Goal: Task Accomplishment & Management: Use online tool/utility

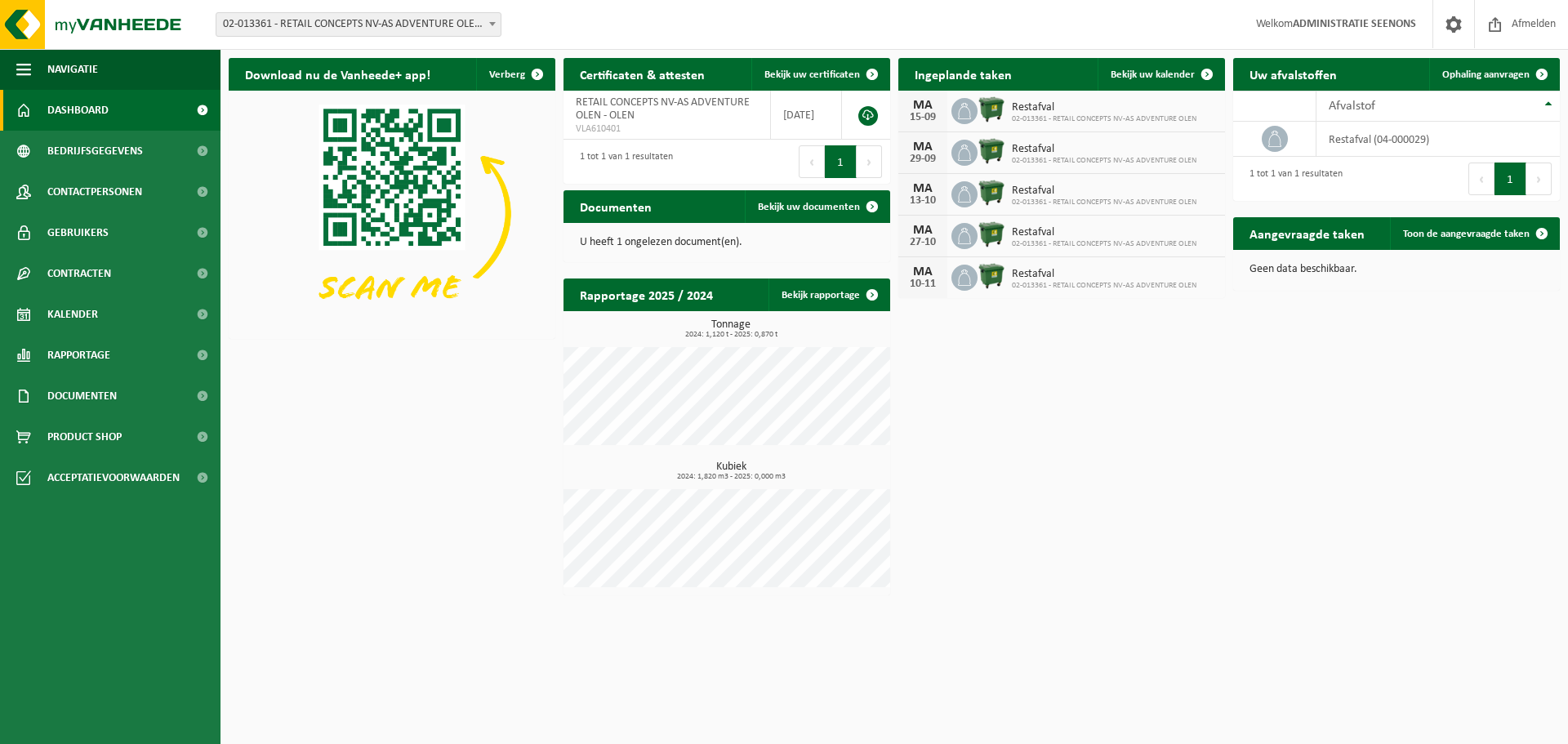
click at [450, 16] on span "02-013361 - RETAIL CONCEPTS NV-AS ADVENTURE OLEN - OLEN" at bounding box center [358, 24] width 284 height 23
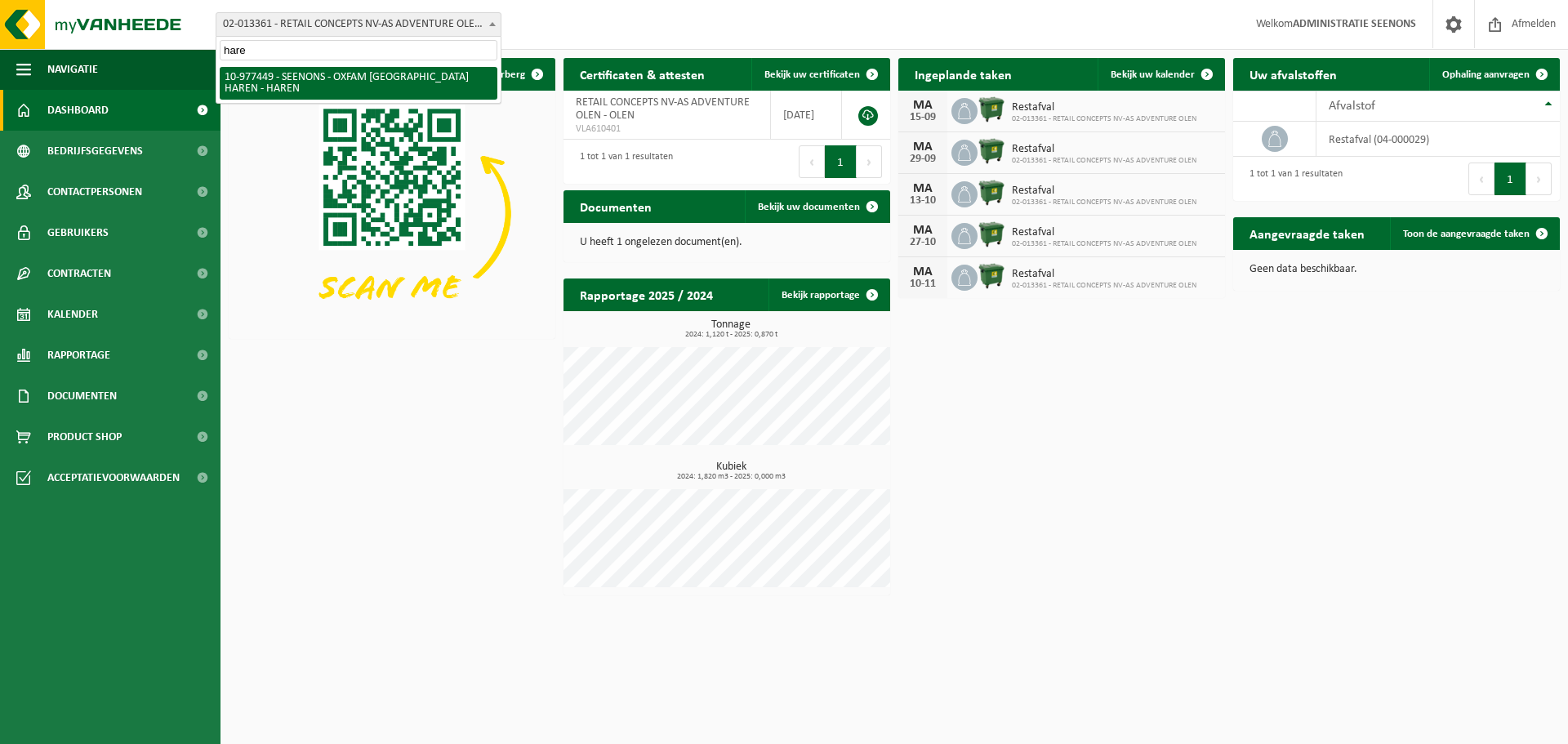
type input "haren"
select select "159475"
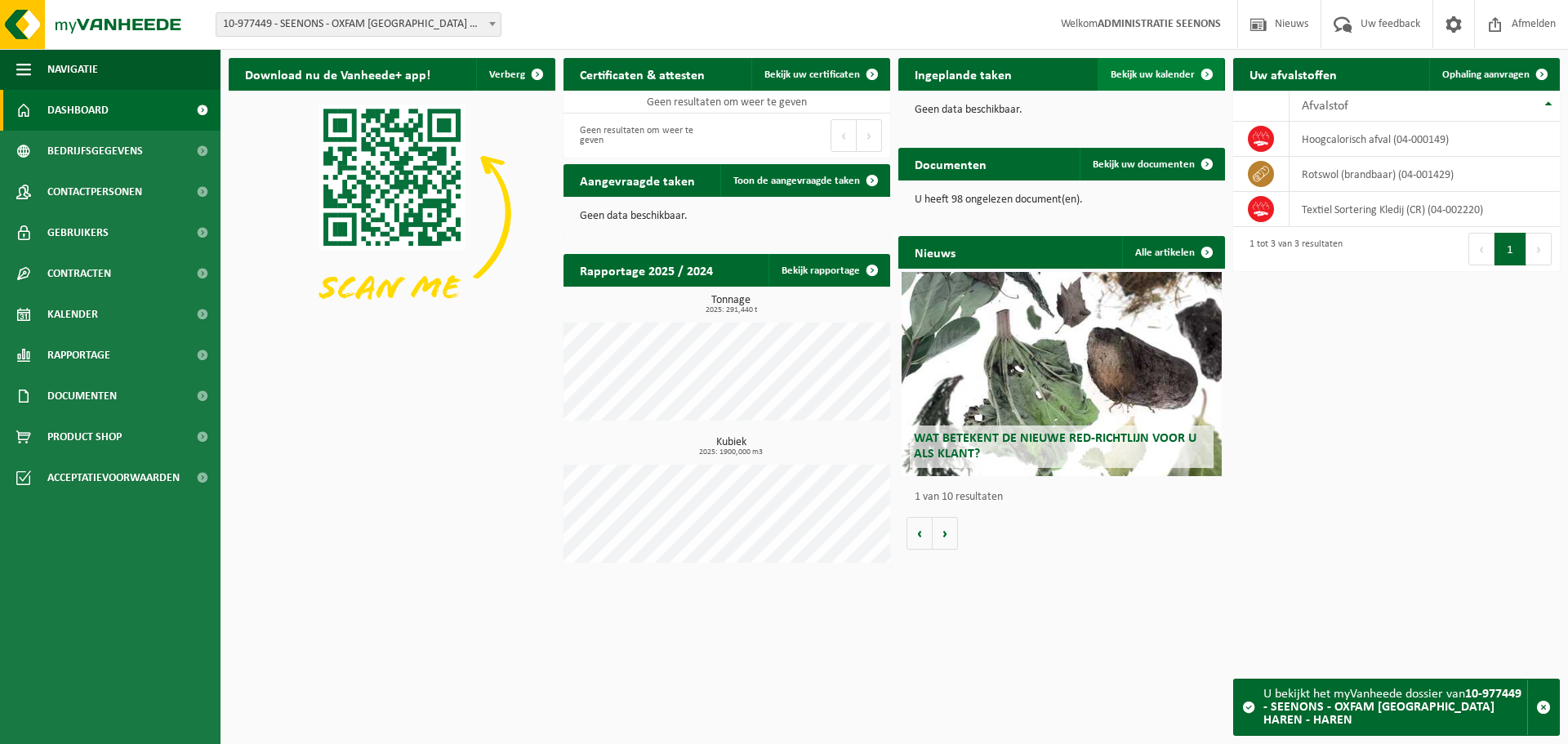
click at [1160, 89] on link "Bekijk uw kalender" at bounding box center [1161, 75] width 126 height 33
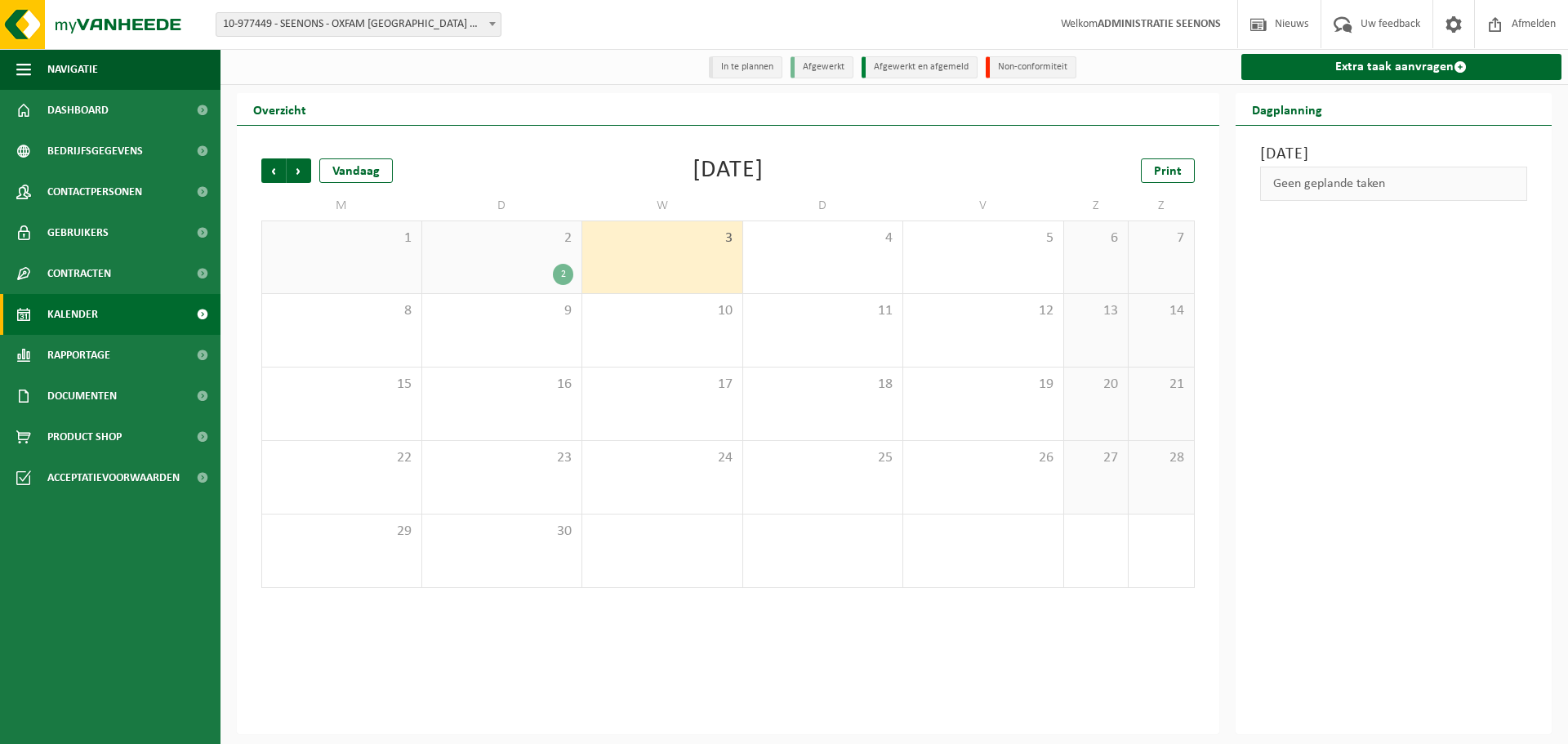
click at [462, 238] on span "2" at bounding box center [502, 238] width 143 height 18
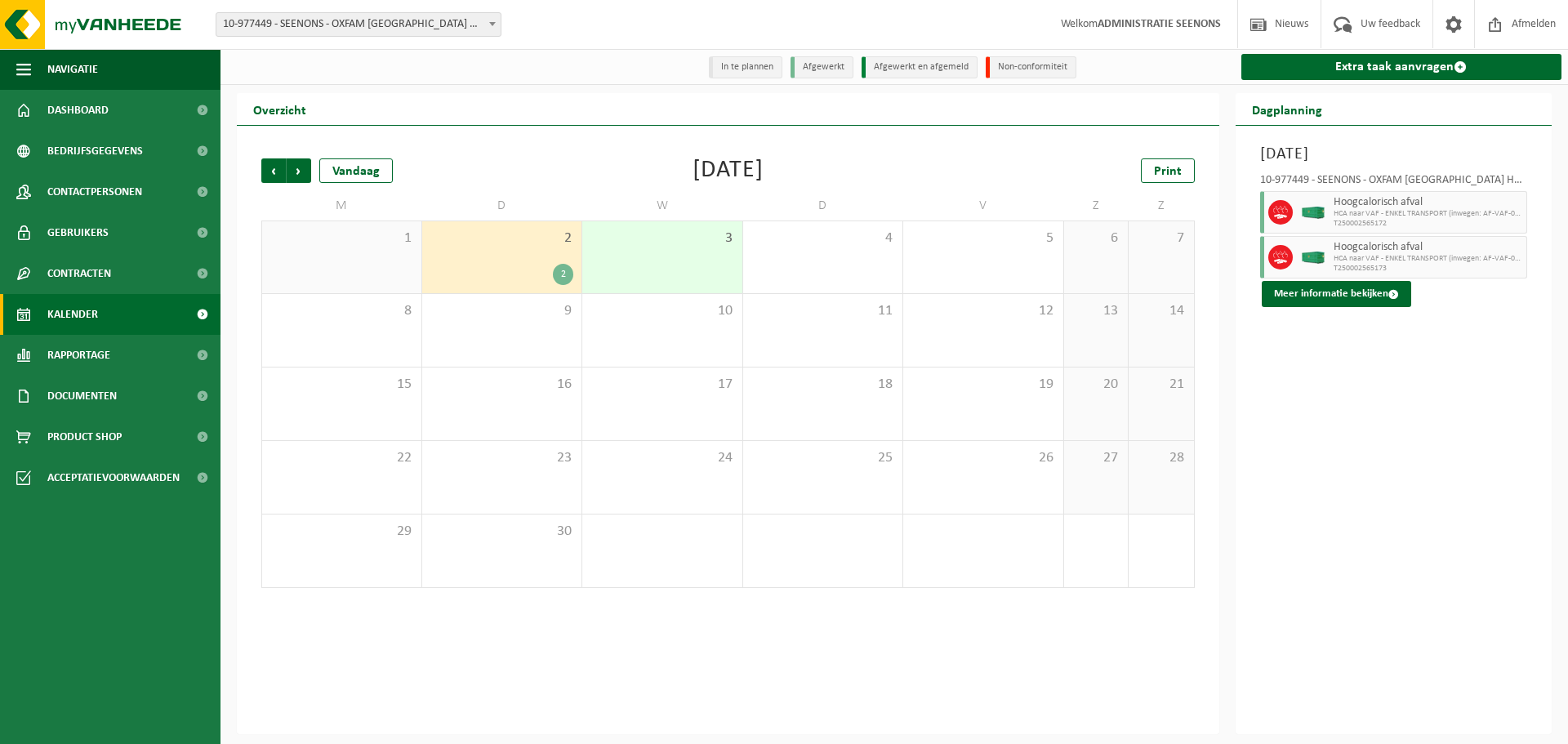
click at [476, 256] on div "2 2" at bounding box center [502, 257] width 160 height 72
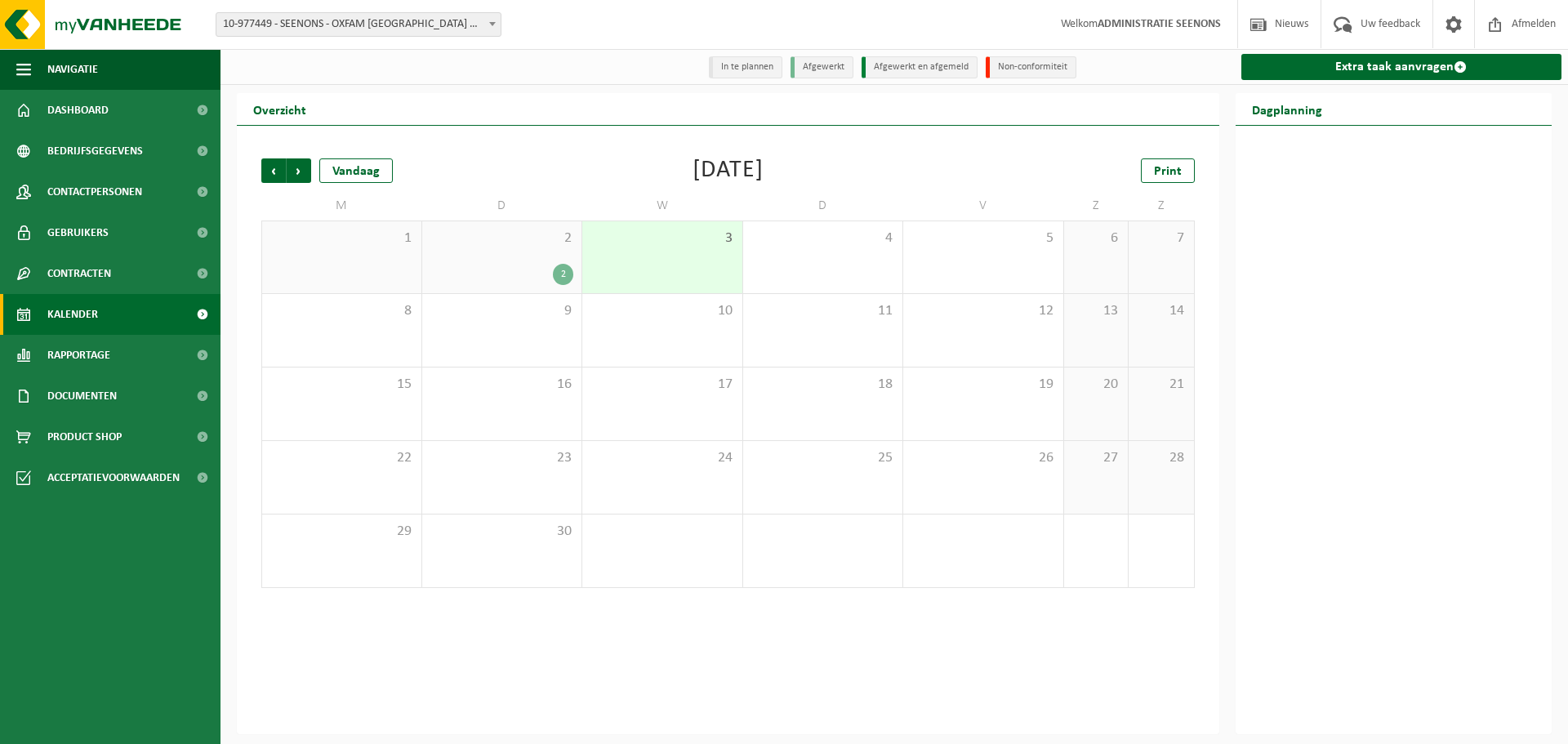
click at [636, 253] on div "3" at bounding box center [662, 257] width 160 height 72
click at [460, 285] on div "2" at bounding box center [502, 274] width 143 height 21
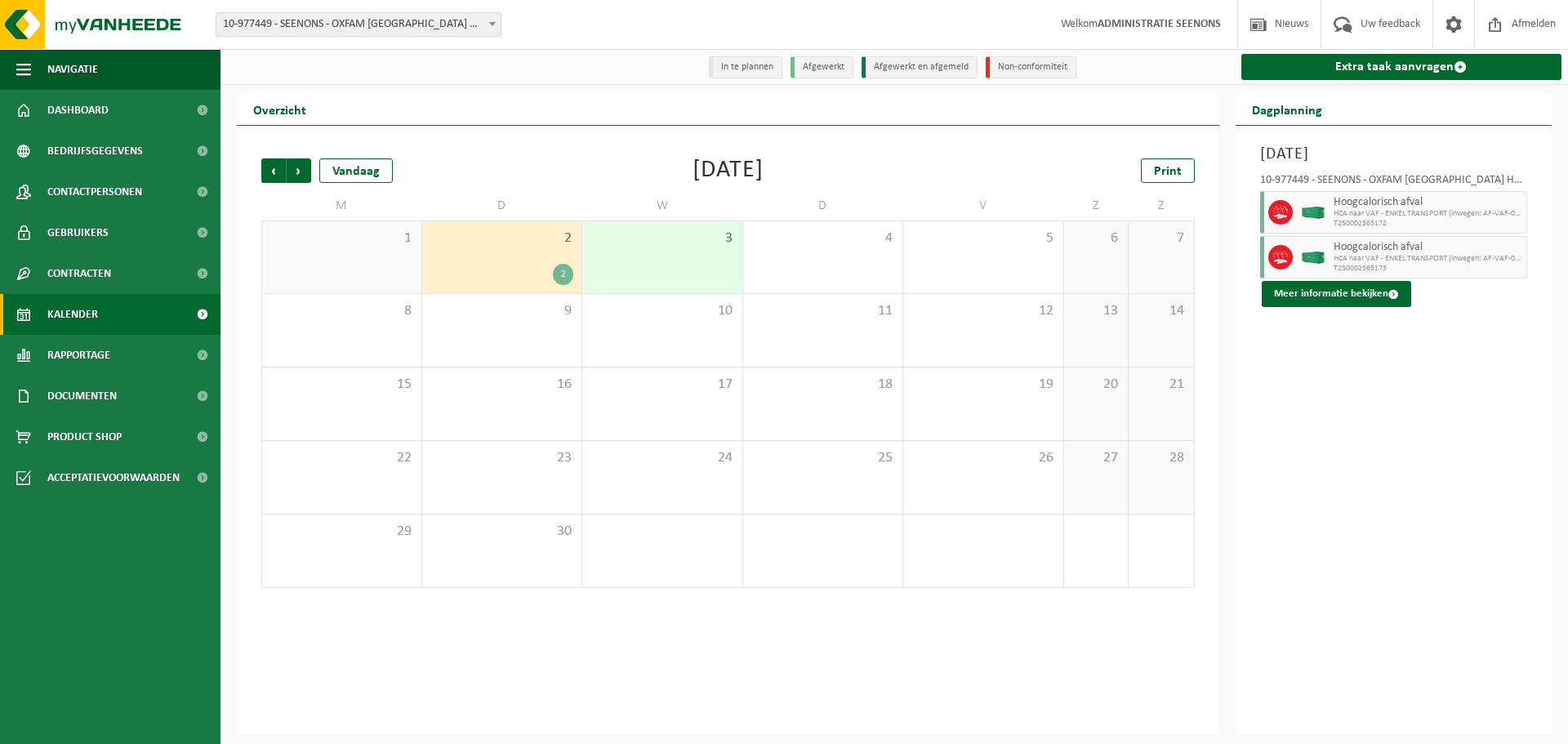
click at [542, 277] on div "2" at bounding box center [502, 274] width 143 height 21
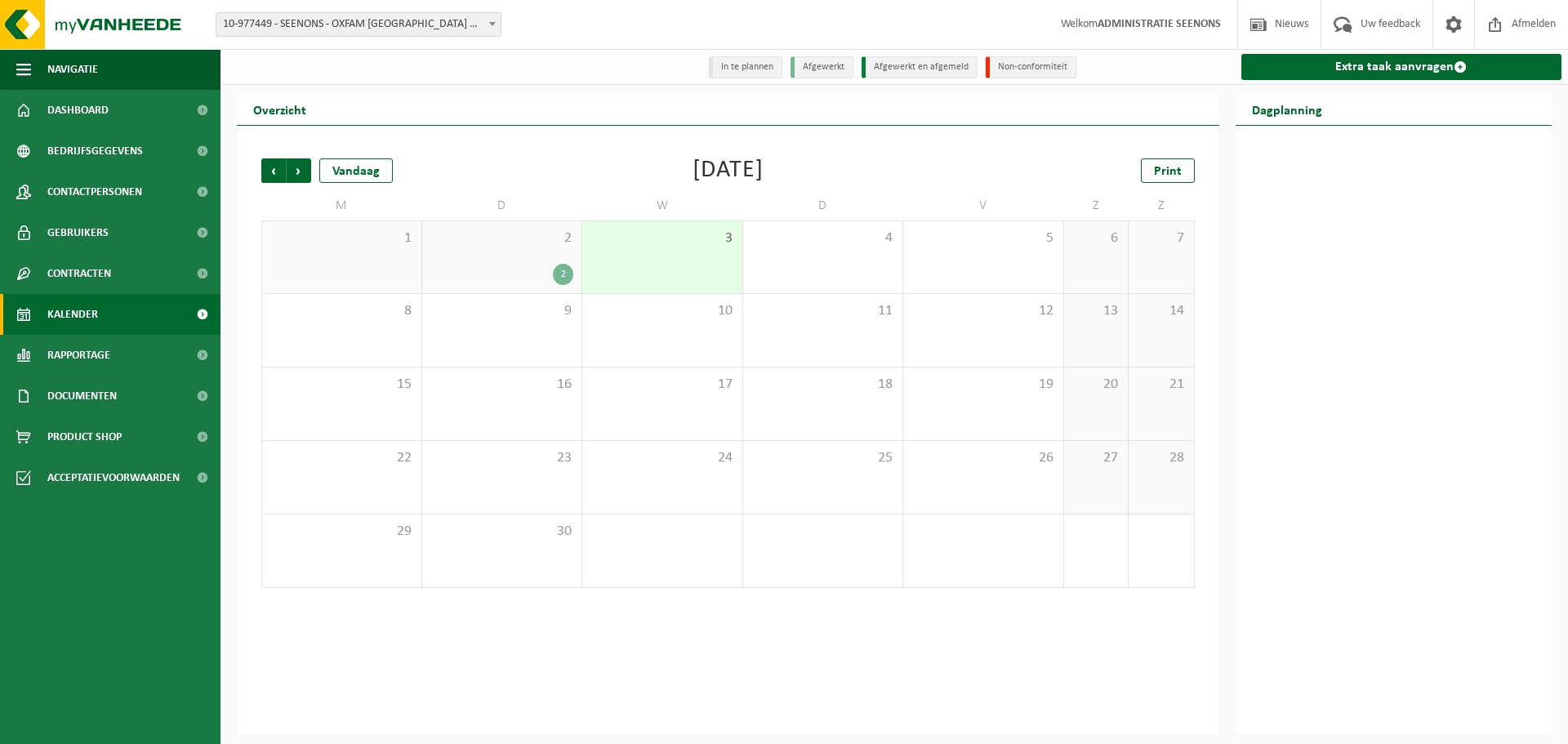
click at [567, 260] on div "2 2" at bounding box center [502, 257] width 160 height 72
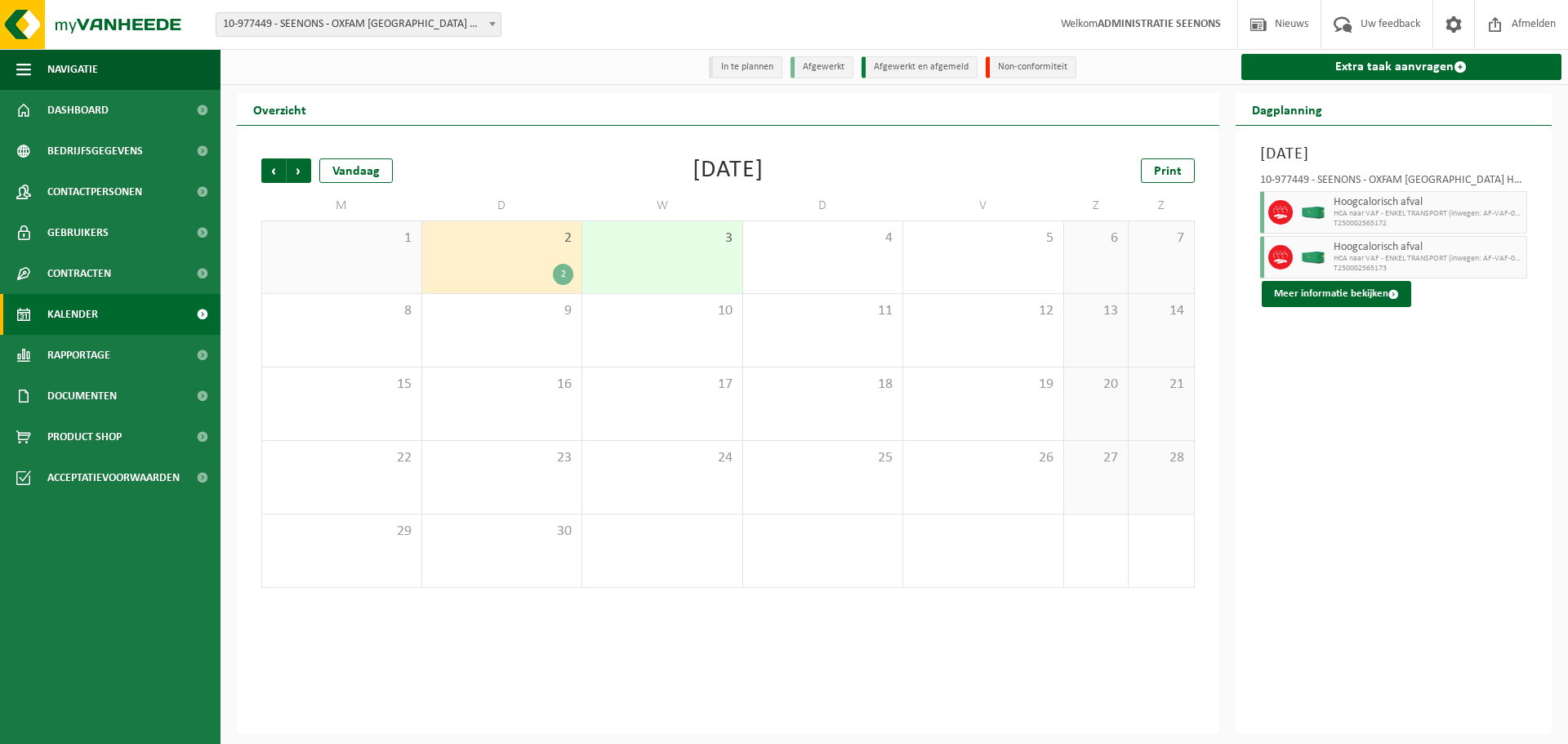
click at [565, 280] on div "2" at bounding box center [564, 274] width 21 height 21
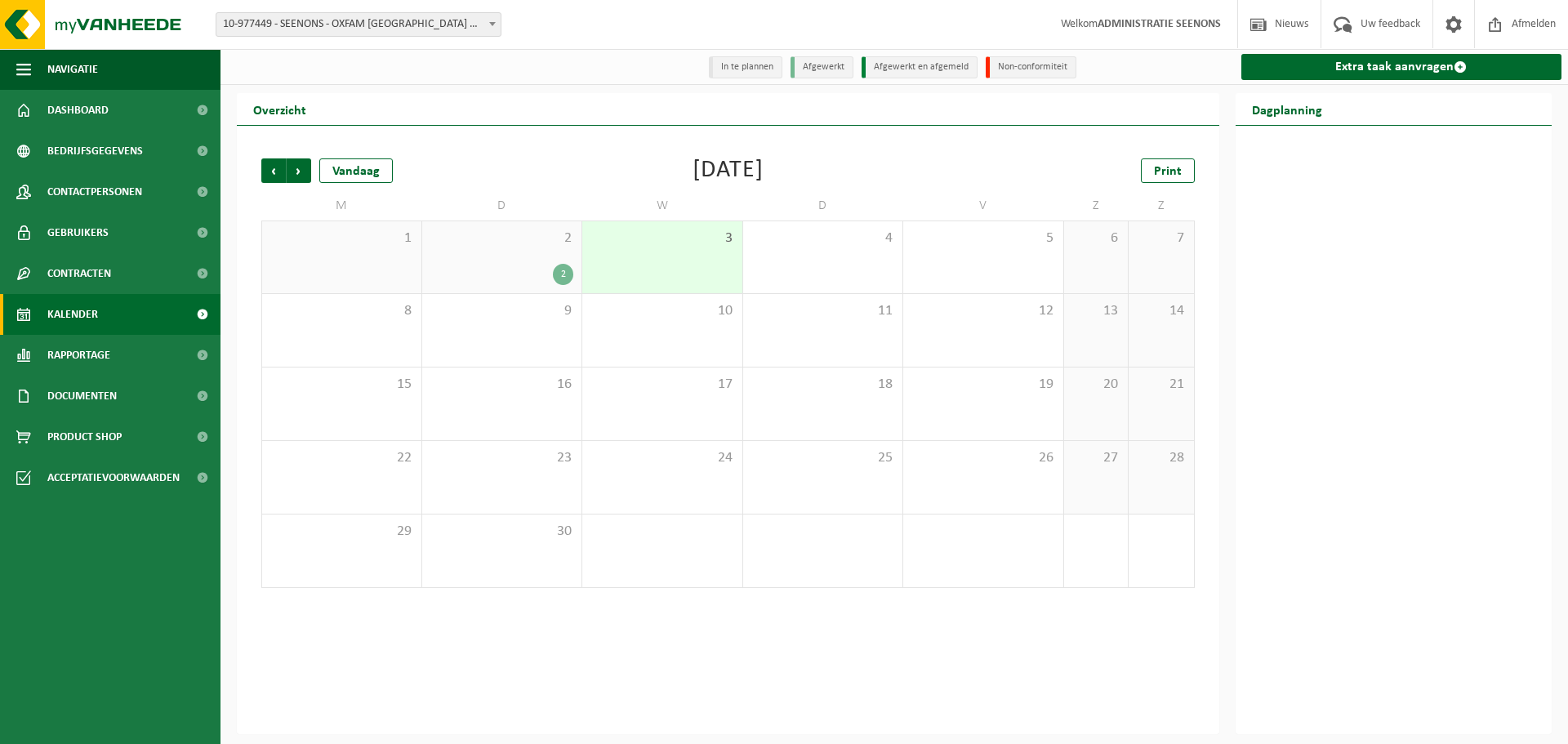
click at [565, 280] on div "2" at bounding box center [564, 274] width 21 height 21
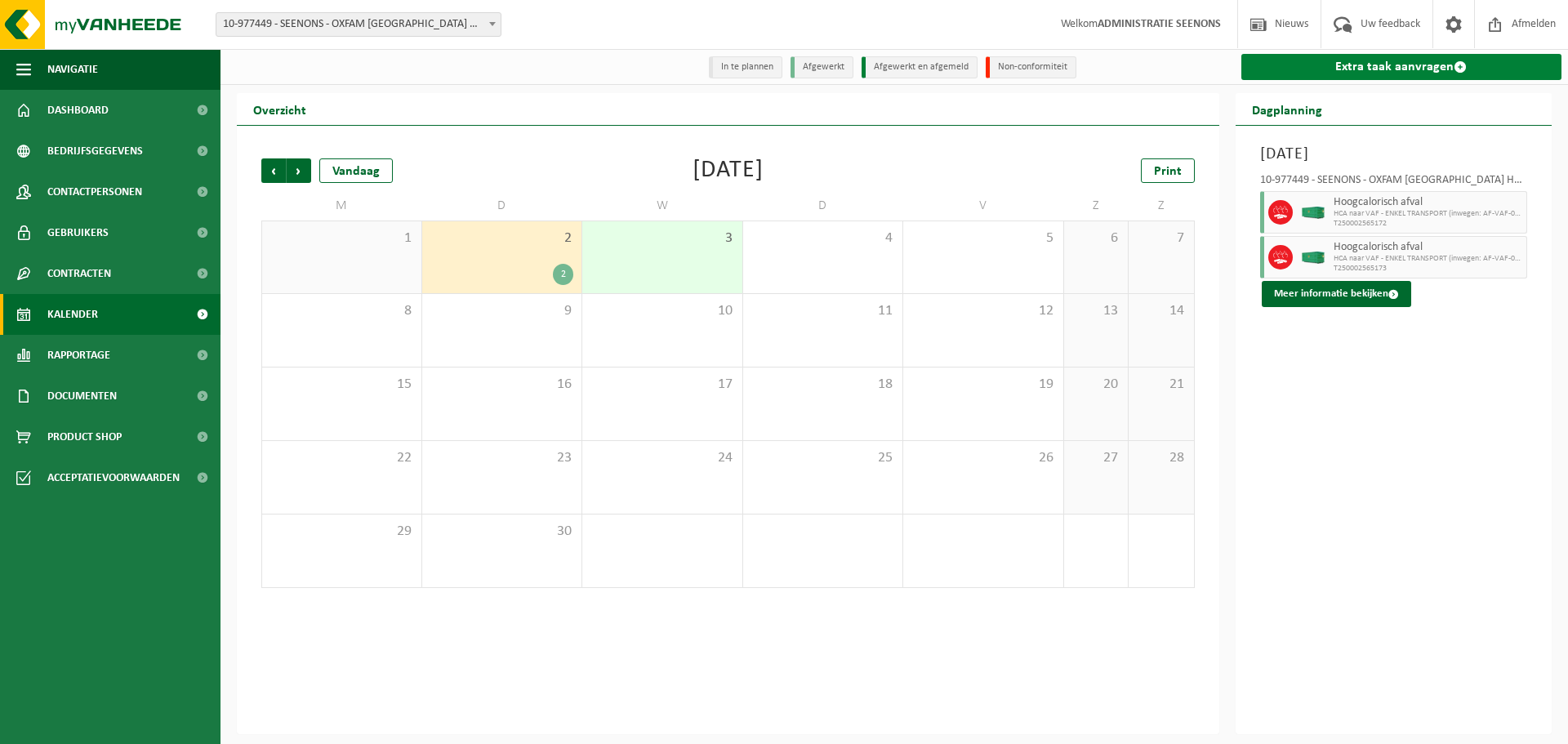
click at [1443, 72] on link "Extra taak aanvragen" at bounding box center [1402, 67] width 321 height 26
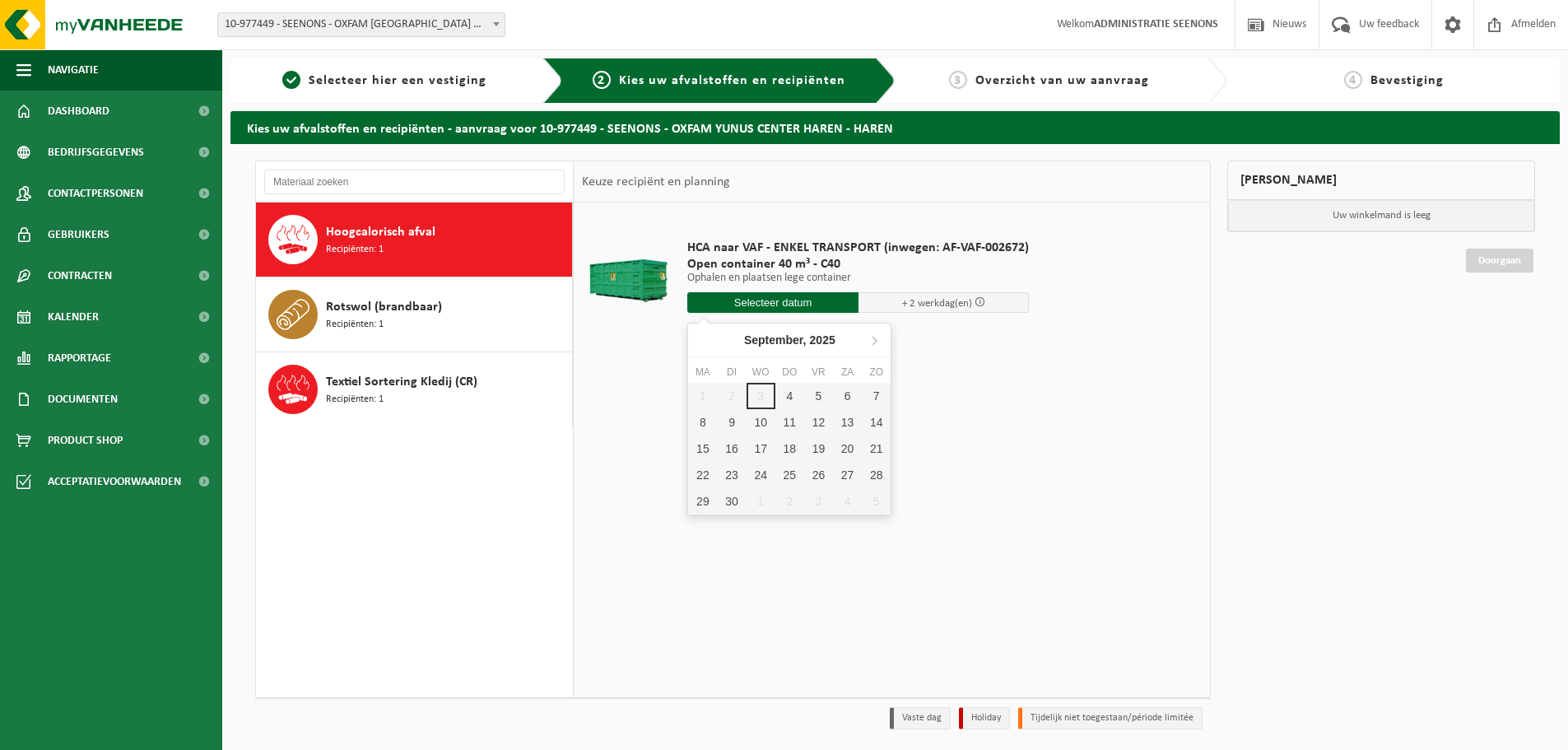
click at [725, 295] on input "text" at bounding box center [773, 303] width 172 height 21
click at [781, 394] on div "4" at bounding box center [790, 396] width 29 height 26
type input "Van 2025-09-04"
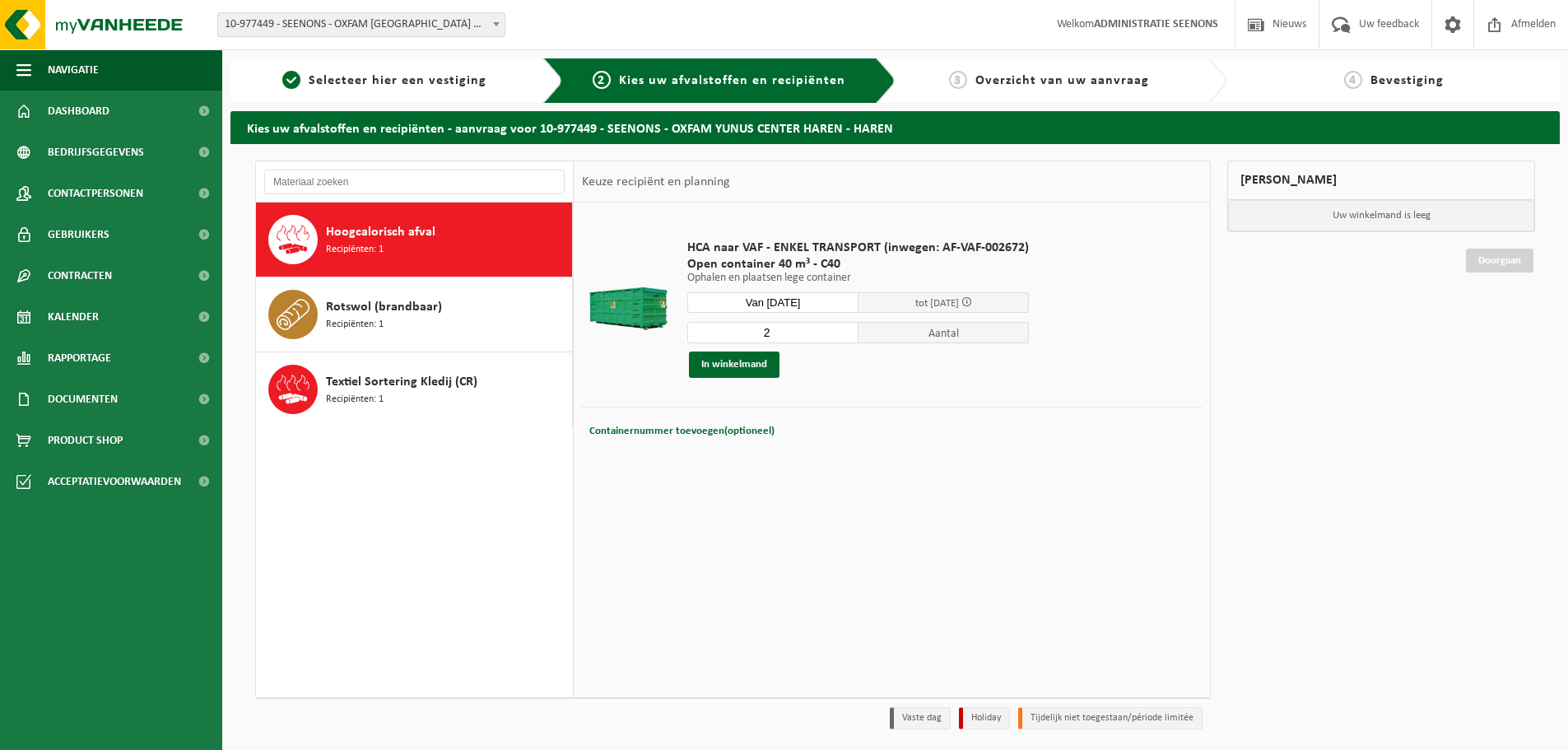
type input "2"
click at [845, 327] on input "2" at bounding box center [773, 333] width 172 height 21
click at [765, 361] on button "In winkelmand" at bounding box center [734, 365] width 90 height 26
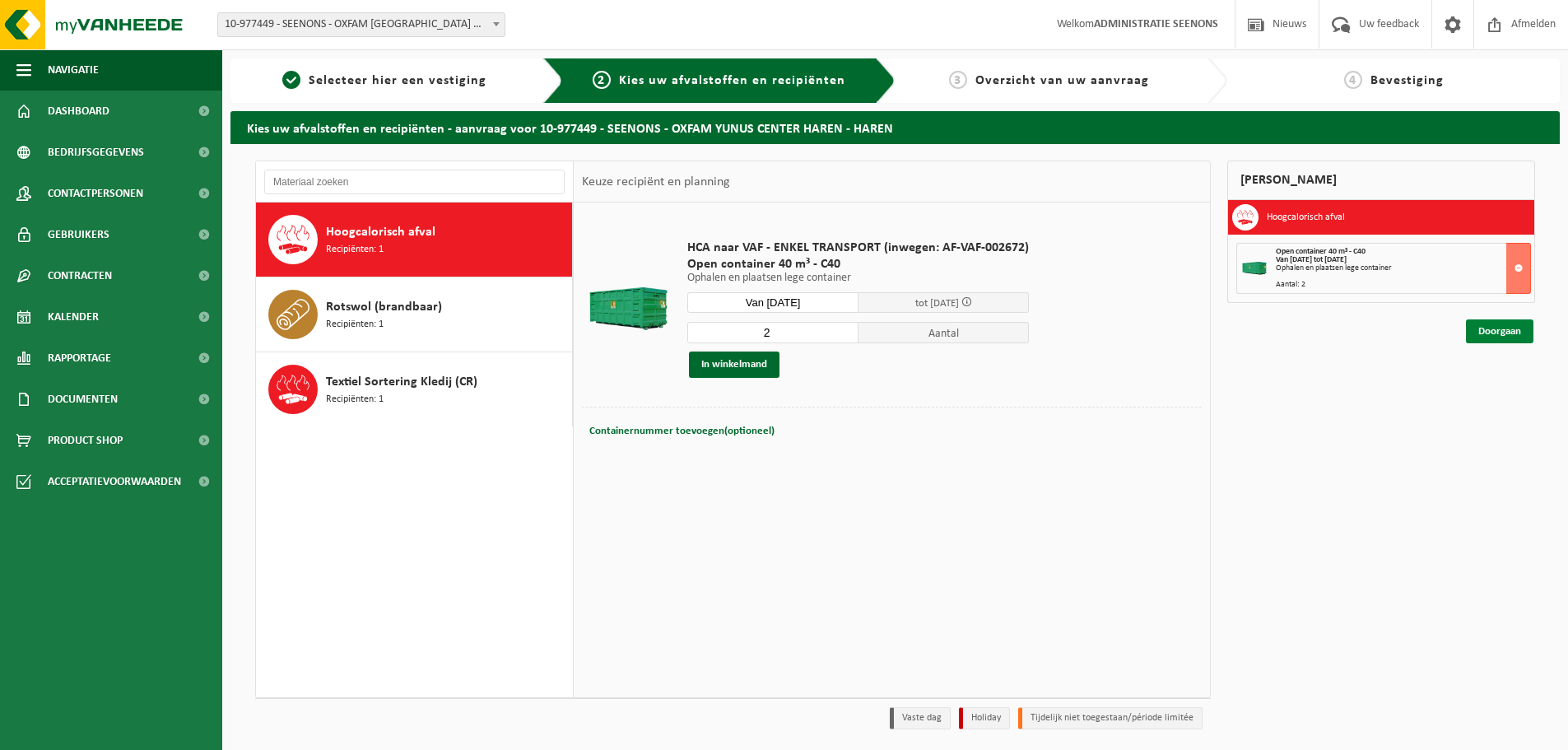
click at [1510, 325] on link "Doorgaan" at bounding box center [1500, 331] width 67 height 24
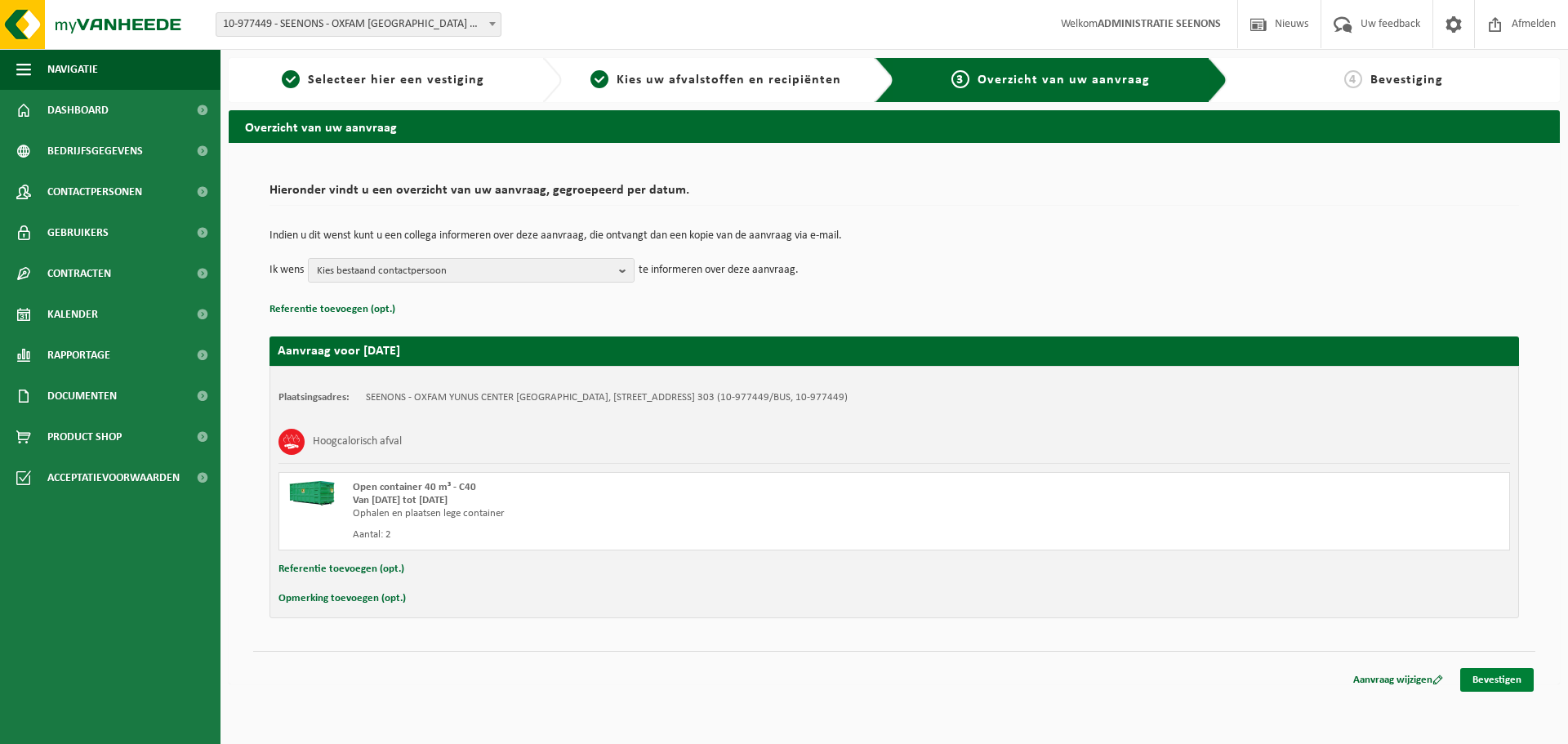
click at [1482, 675] on link "Bevestigen" at bounding box center [1497, 679] width 74 height 23
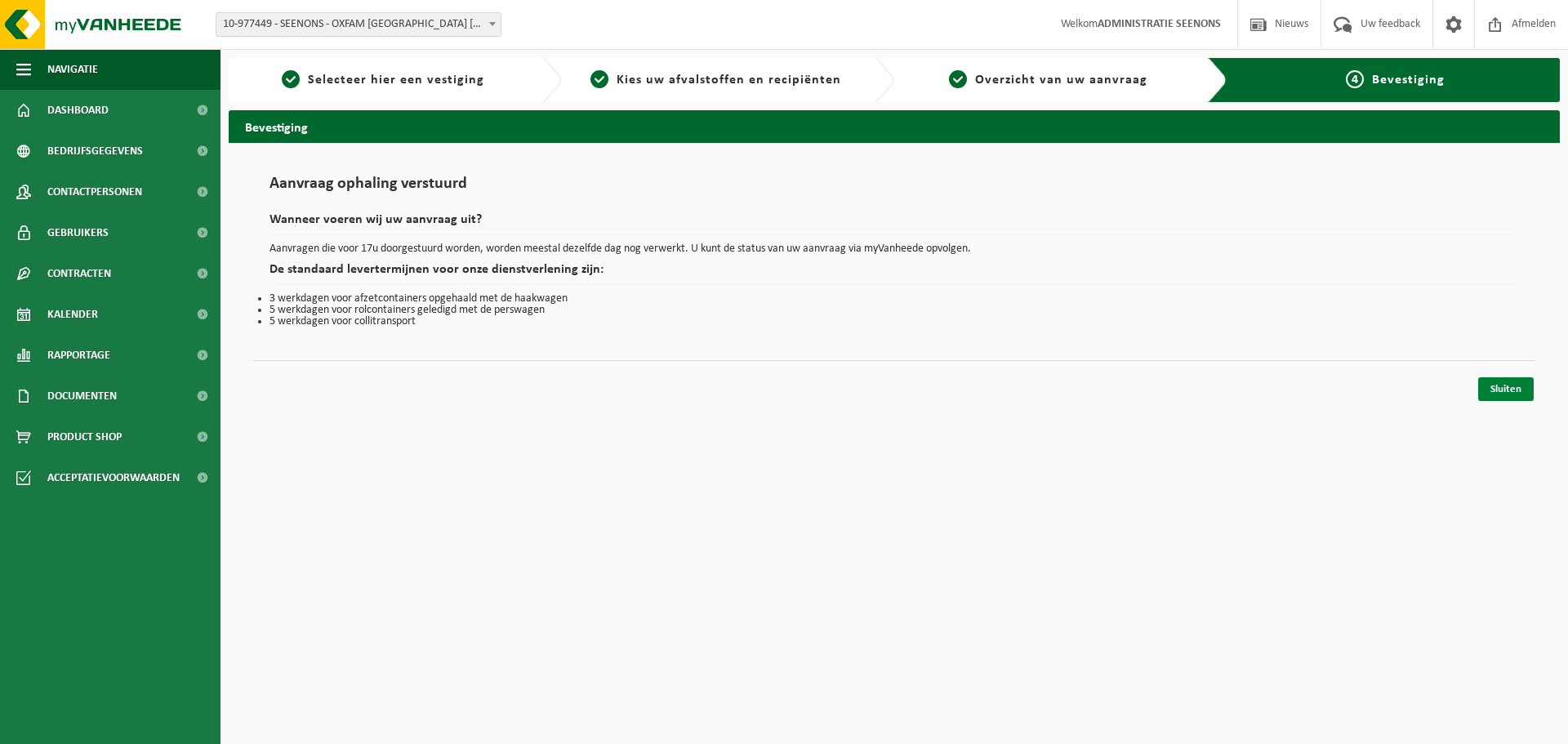
click at [1529, 386] on link "Sluiten" at bounding box center [1506, 388] width 56 height 23
